Goal: Information Seeking & Learning: Learn about a topic

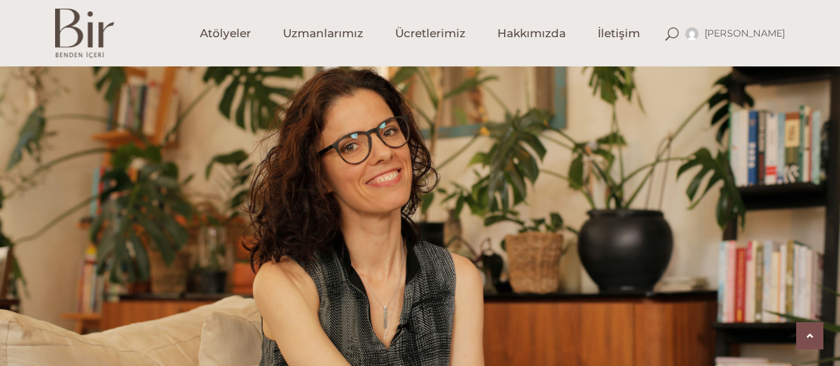
scroll to position [863, 0]
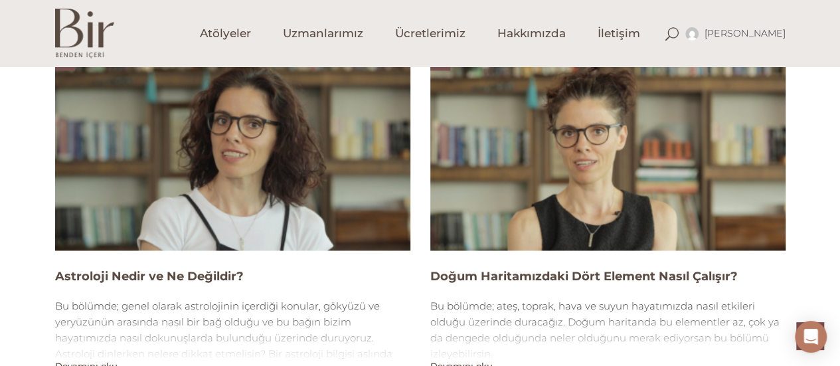
click at [250, 200] on img at bounding box center [232, 150] width 355 height 200
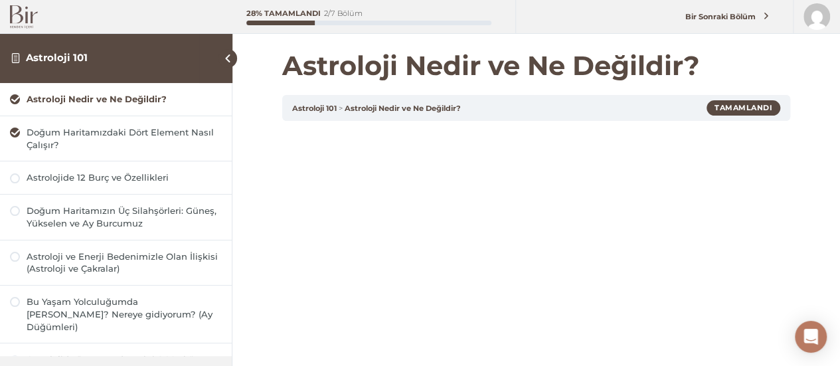
scroll to position [317, 0]
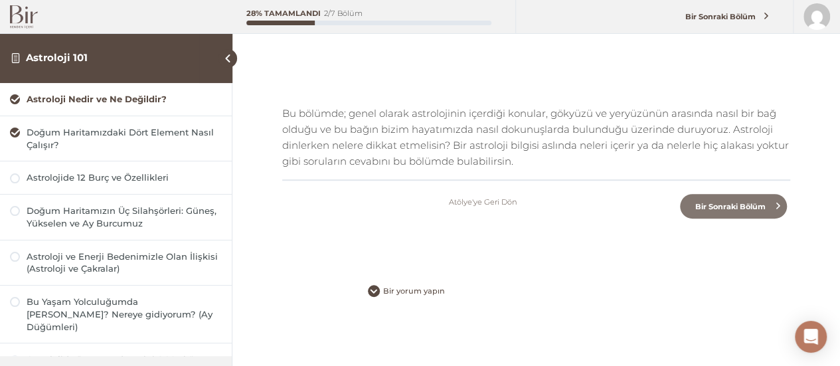
click at [749, 209] on span "Bir Sonraki Bölüm" at bounding box center [730, 206] width 86 height 9
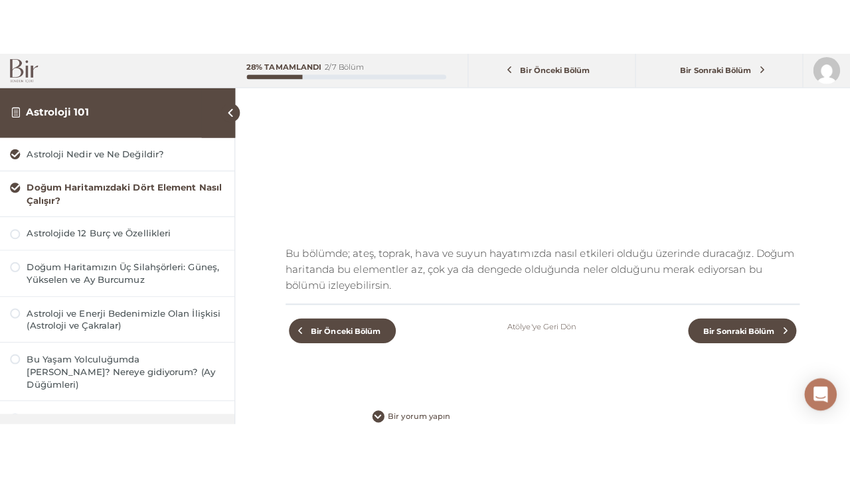
scroll to position [199, 0]
